Goal: Find contact information: Find contact information

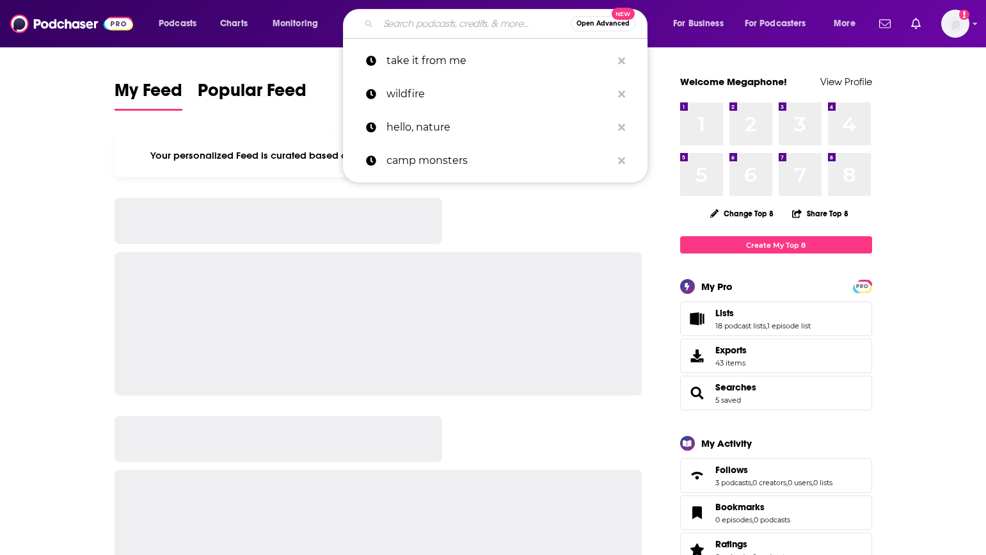
click at [406, 21] on input "Search podcasts, credits, & more..." at bounding box center [474, 23] width 193 height 20
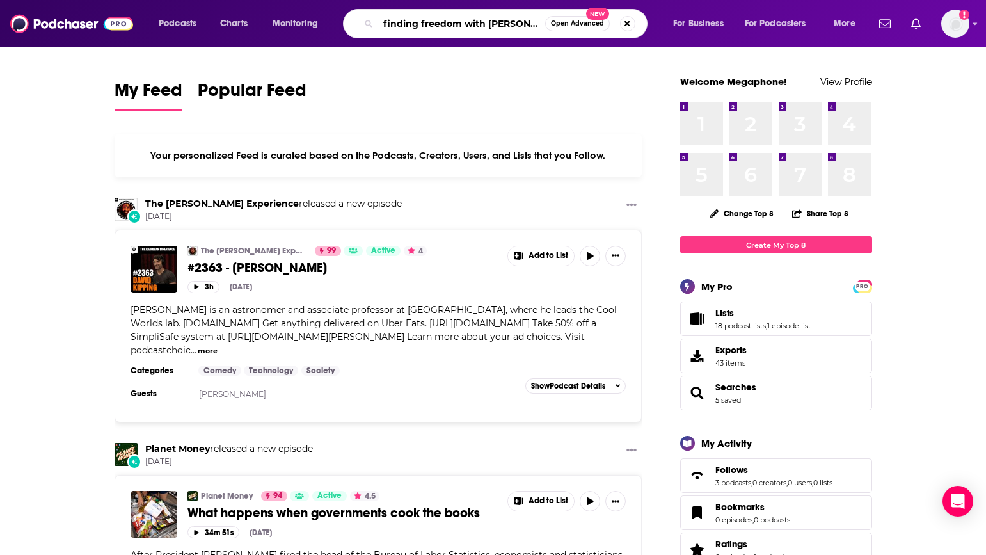
scroll to position [0, 3]
type input "finding freedom with [PERSON_NAME]"
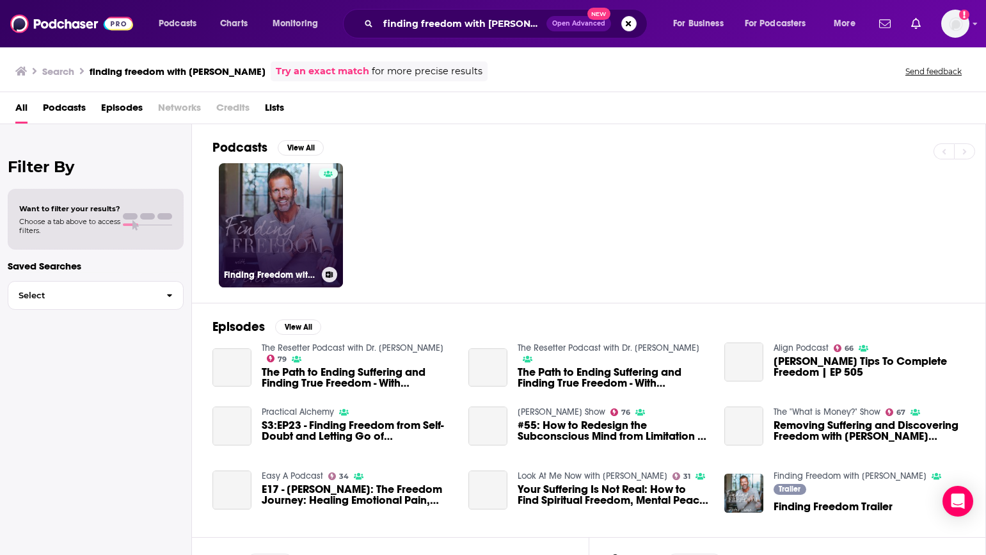
click at [288, 207] on link "Finding Freedom with [PERSON_NAME]" at bounding box center [281, 225] width 124 height 124
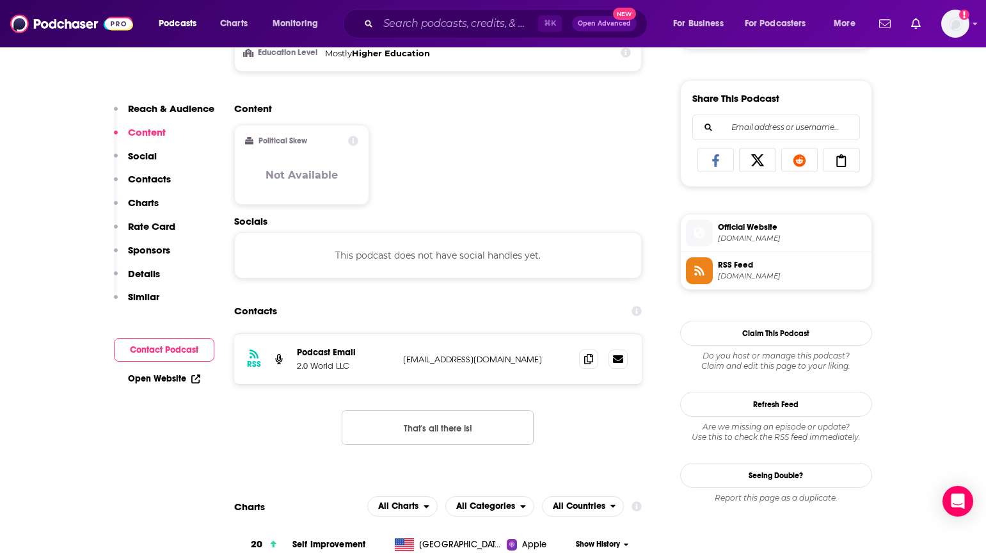
scroll to position [775, 0]
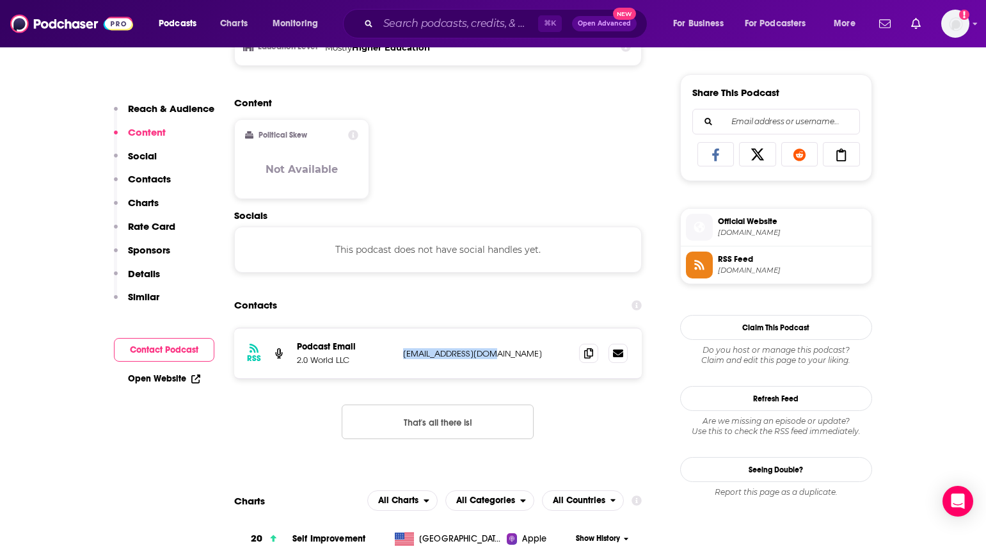
drag, startPoint x: 518, startPoint y: 351, endPoint x: 402, endPoint y: 359, distance: 116.7
click at [402, 358] on div "RSS Podcast Email 2.0 World LLC [EMAIL_ADDRESS][DOMAIN_NAME] [EMAIL_ADDRESS][DO…" at bounding box center [438, 353] width 408 height 50
copy p "[EMAIL_ADDRESS][DOMAIN_NAME]"
click at [744, 271] on span "[DOMAIN_NAME]" at bounding box center [792, 270] width 148 height 10
click at [752, 224] on span "Official Website" at bounding box center [792, 222] width 148 height 12
